Goal: Information Seeking & Learning: Learn about a topic

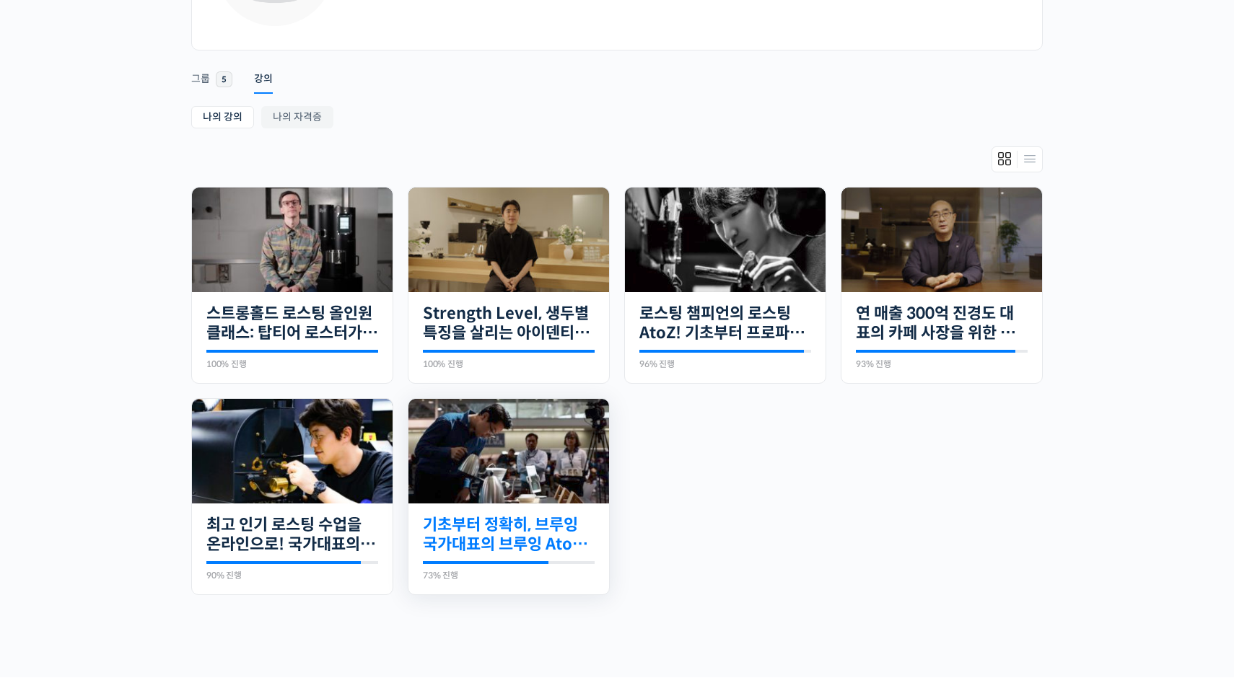
scroll to position [239, 0]
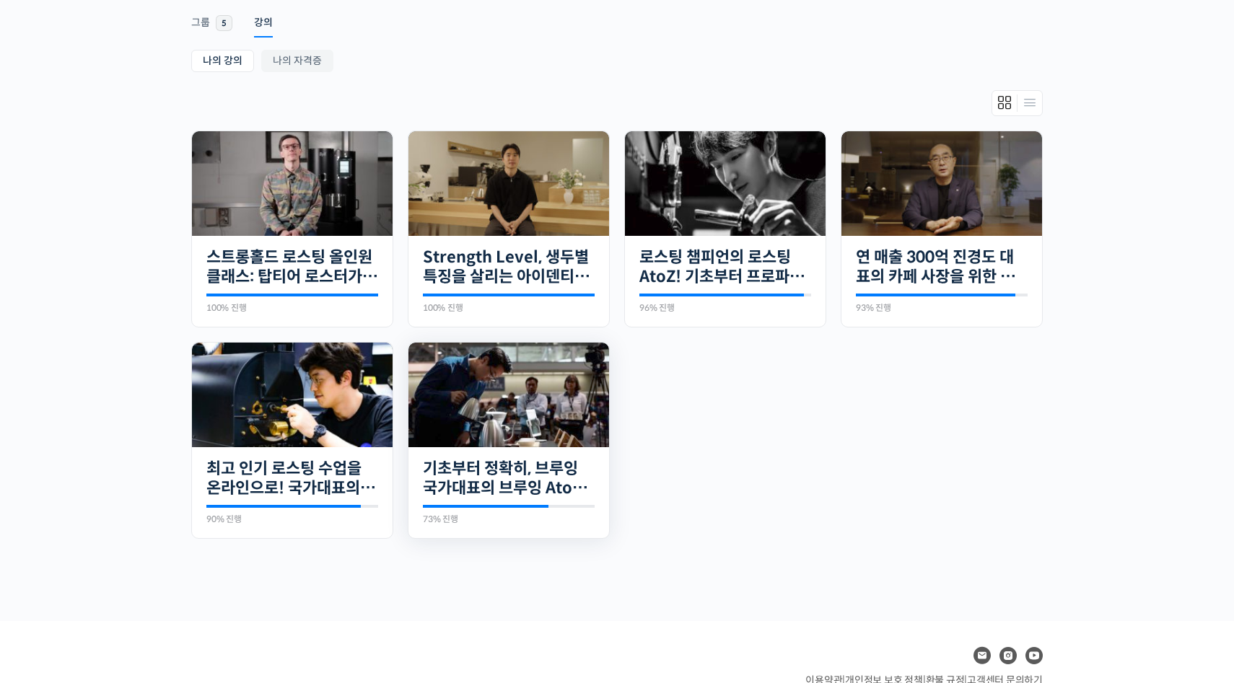
click at [528, 424] on img at bounding box center [509, 395] width 201 height 105
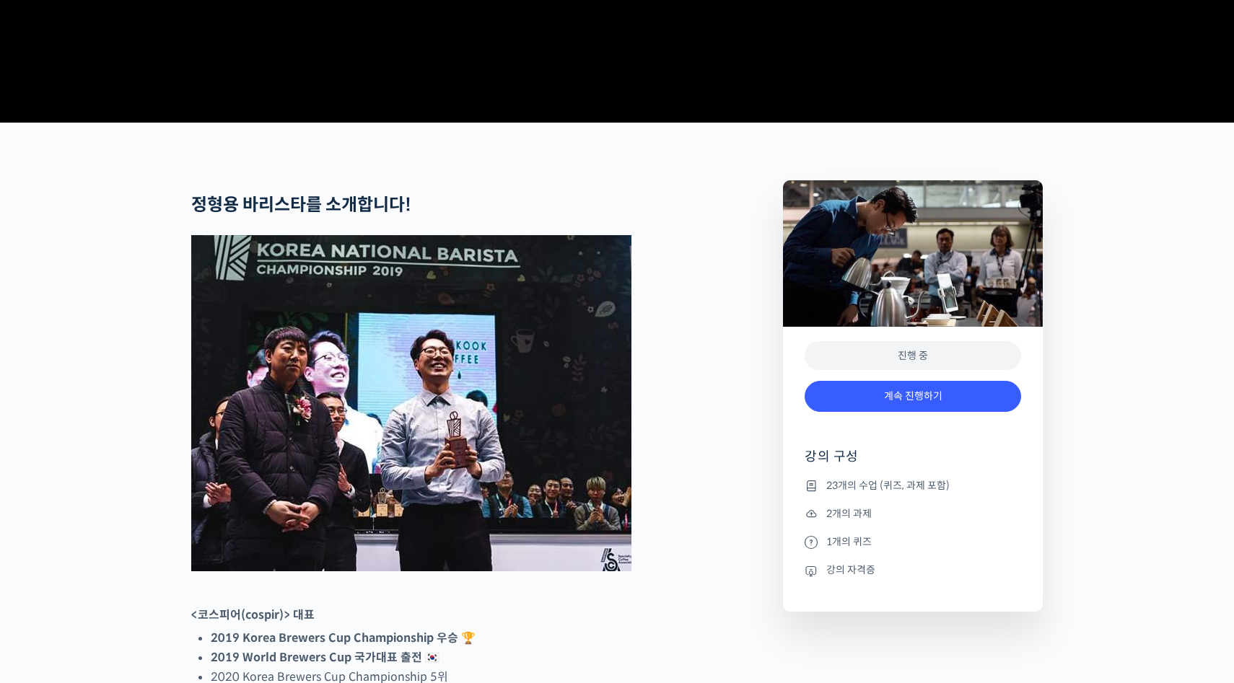
scroll to position [530, 0]
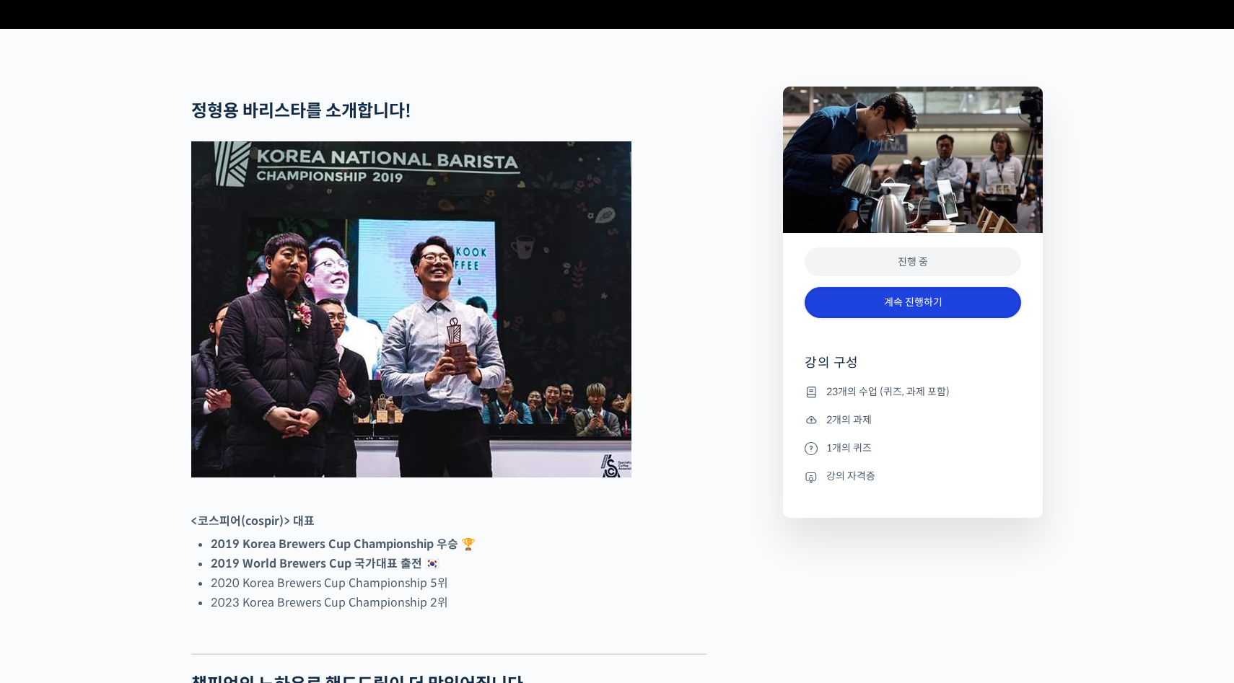
click at [848, 318] on link "계속 진행하기" at bounding box center [913, 302] width 217 height 31
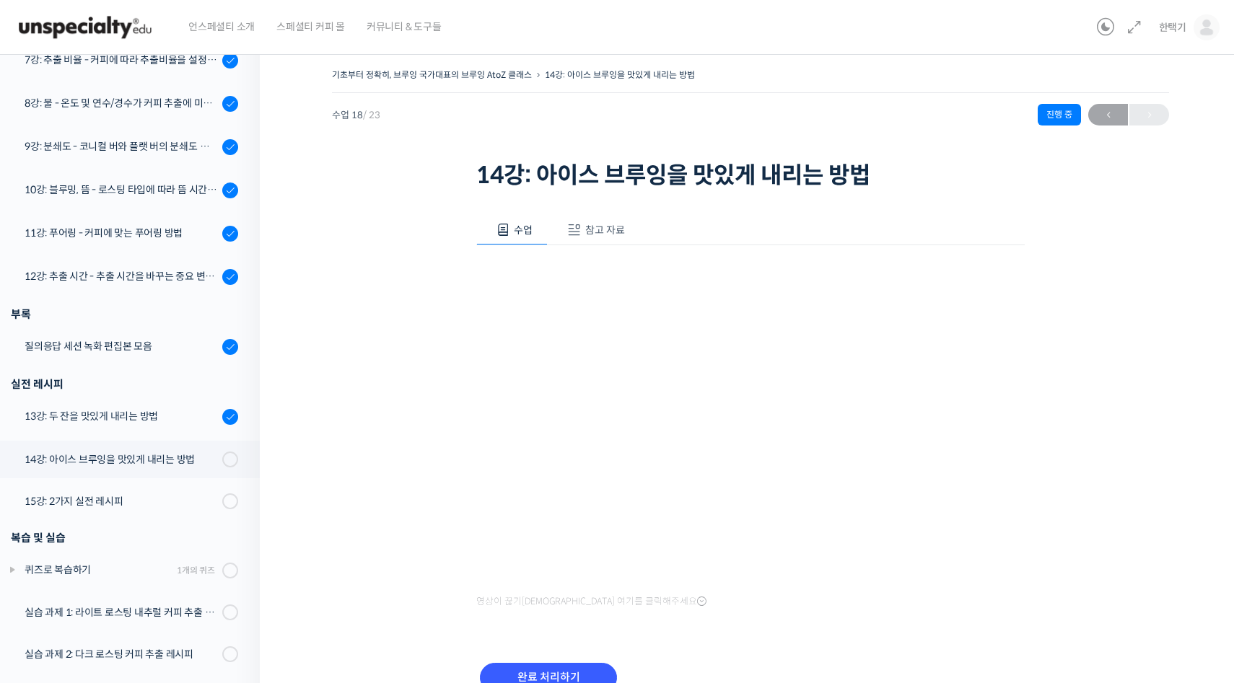
scroll to position [538, 0]
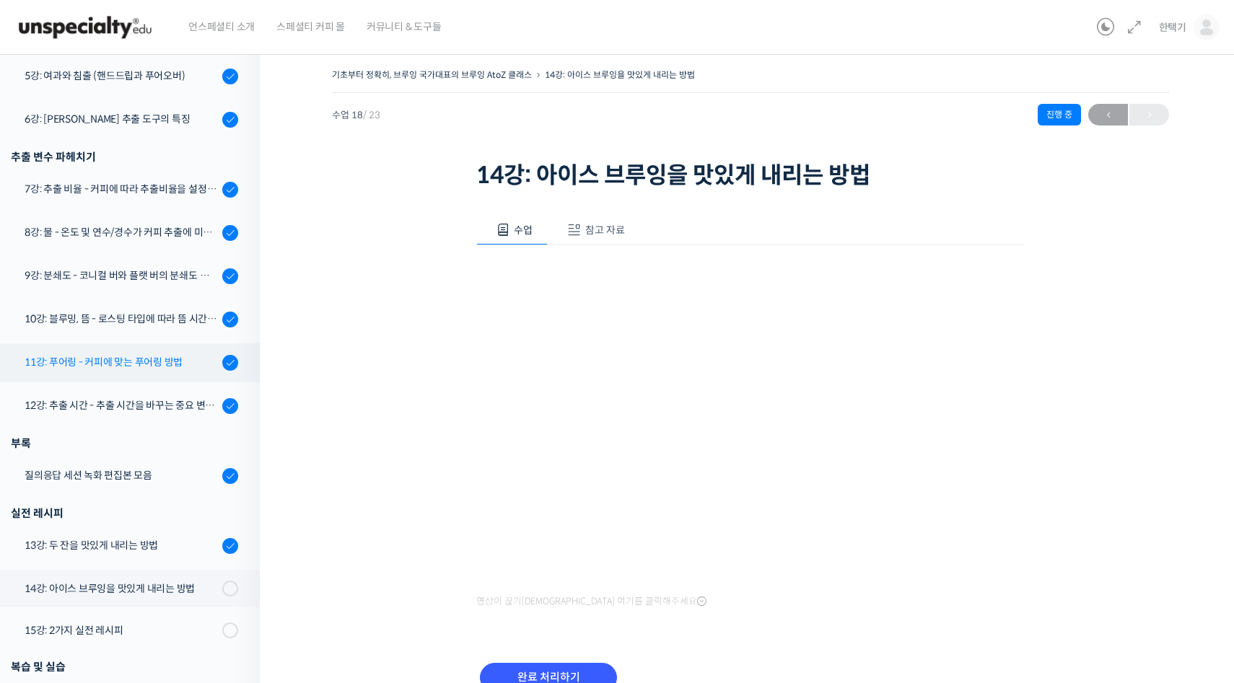
click at [113, 362] on div "11강: 푸어링 - 커피에 맞는 푸어링 방법" at bounding box center [121, 362] width 193 height 16
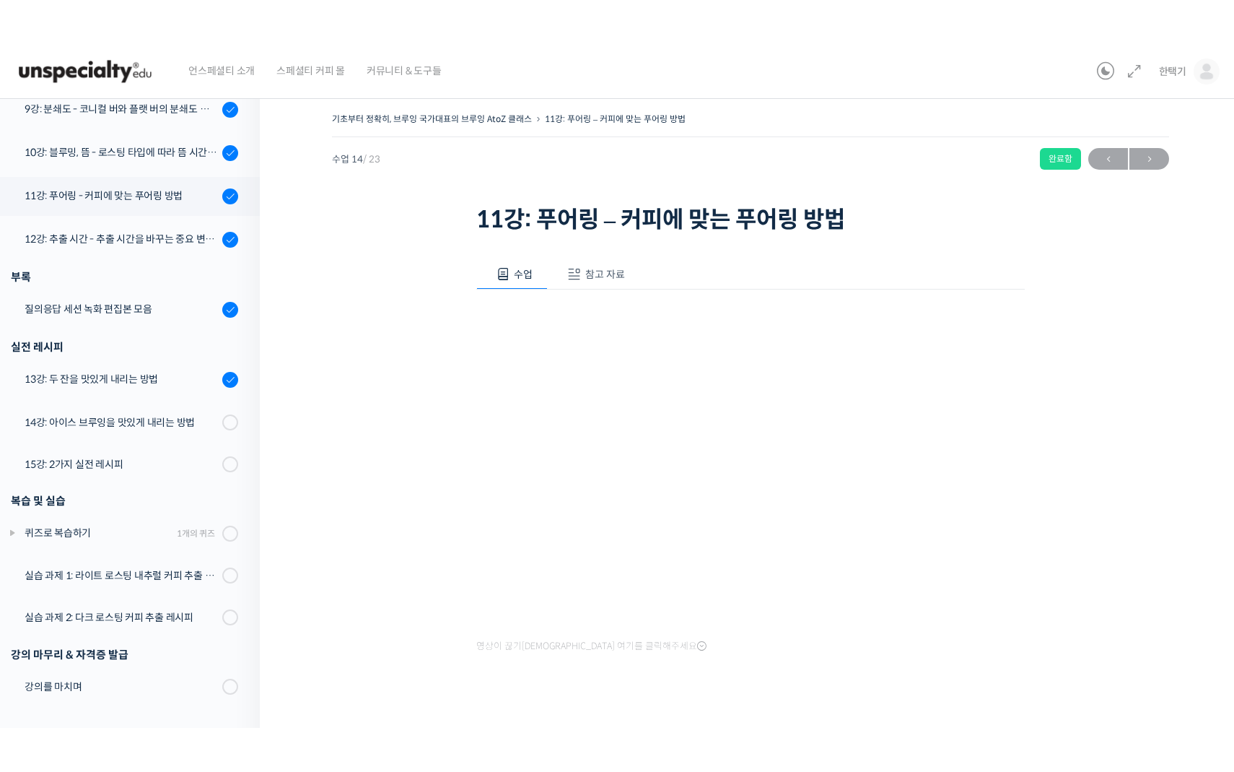
scroll to position [661, 0]
